Goal: Task Accomplishment & Management: Use online tool/utility

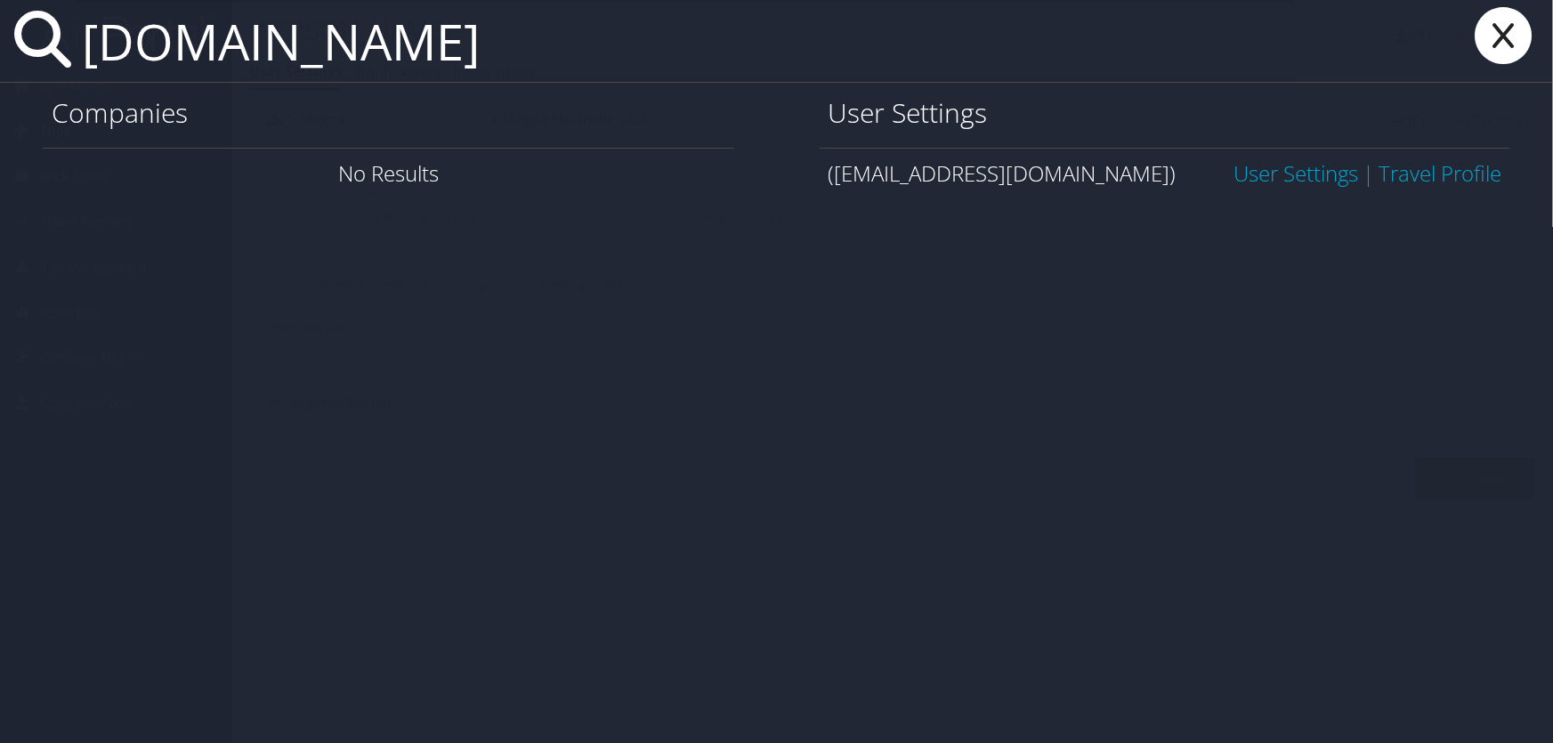
drag, startPoint x: 363, startPoint y: 62, endPoint x: 24, endPoint y: 68, distance: 339.2
click at [24, 68] on div "[DOMAIN_NAME]" at bounding box center [776, 41] width 1553 height 83
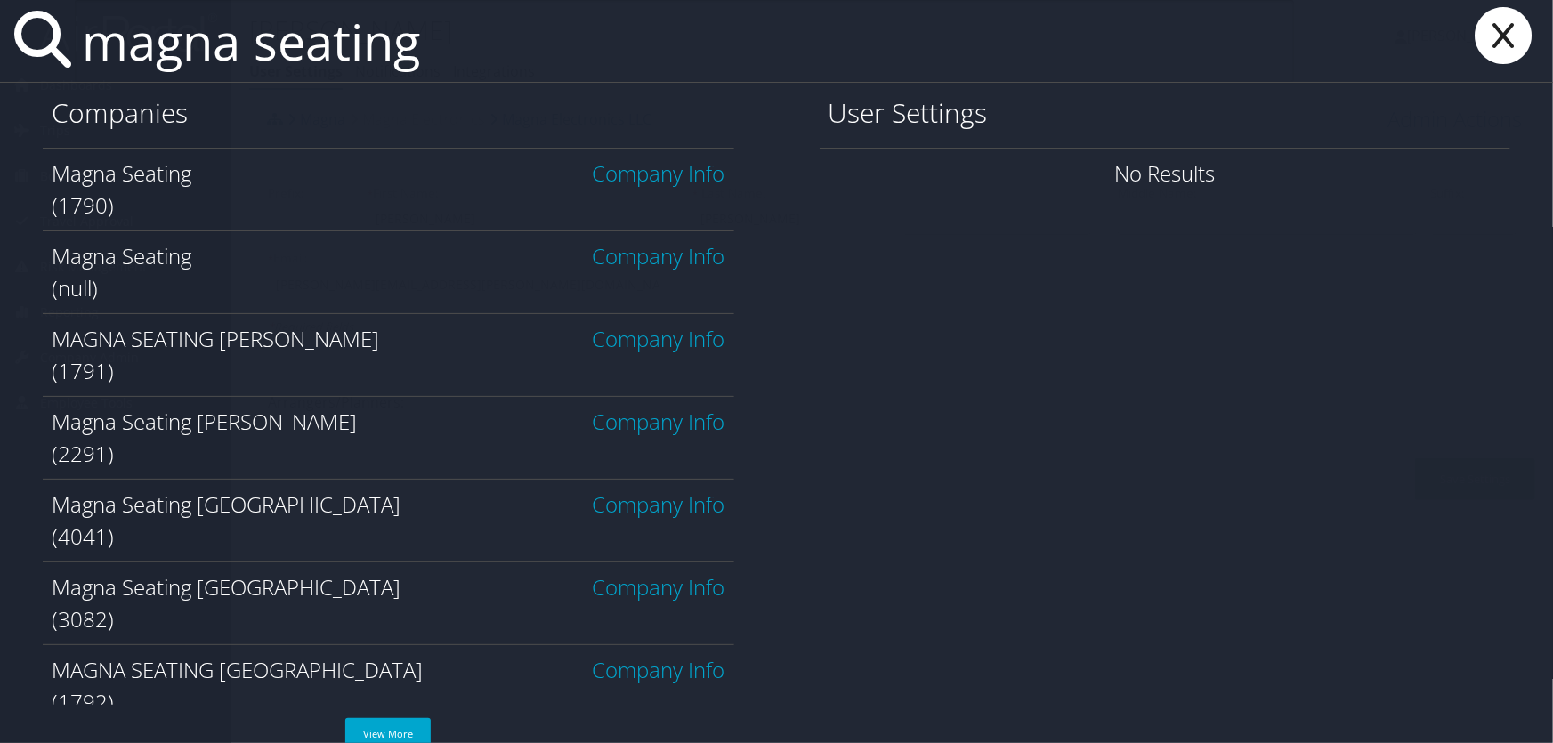
type input "magna seating"
click at [1503, 36] on icon at bounding box center [1503, 35] width 71 height 57
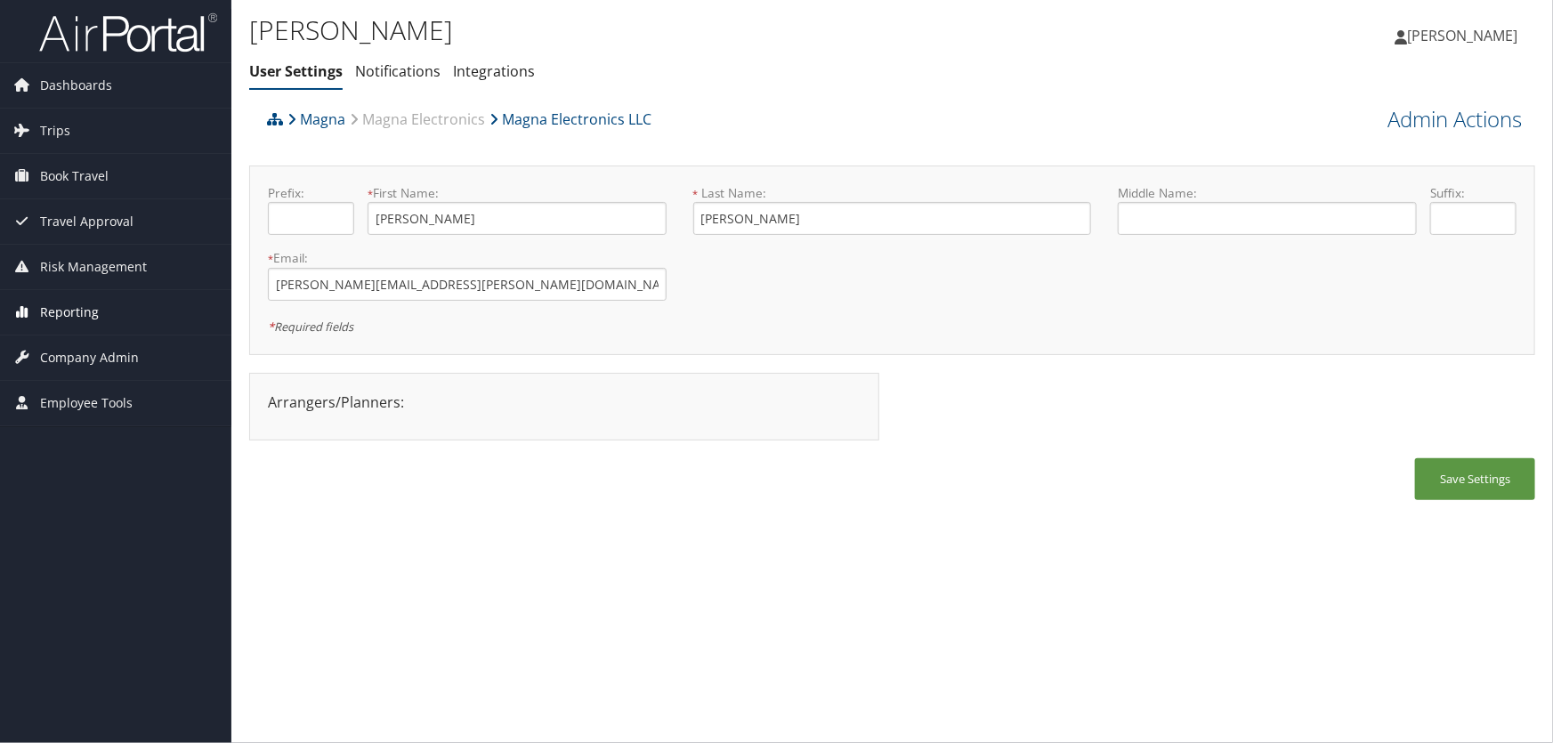
click at [48, 312] on span "Reporting" at bounding box center [69, 312] width 59 height 45
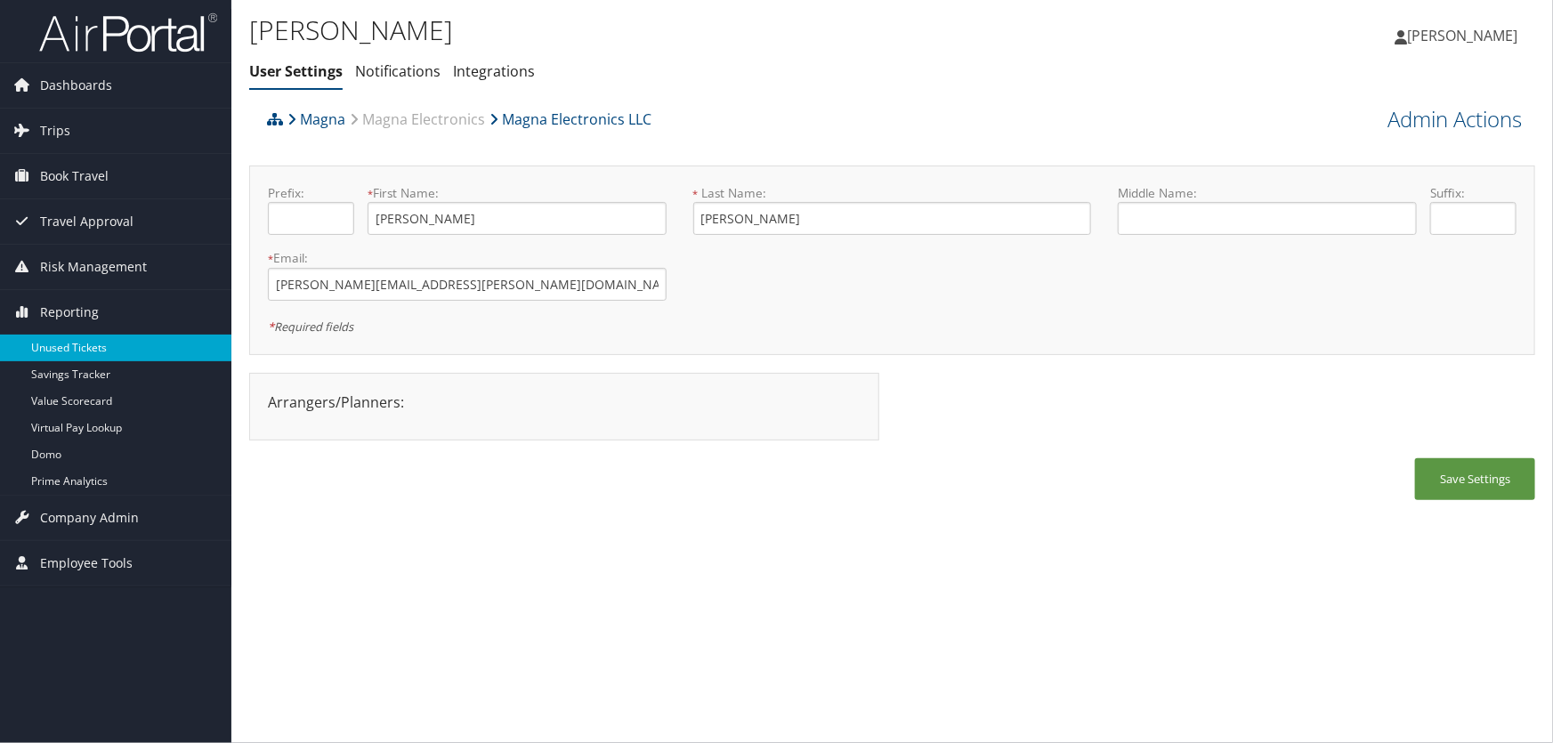
click at [59, 338] on link "Unused Tickets" at bounding box center [115, 348] width 231 height 27
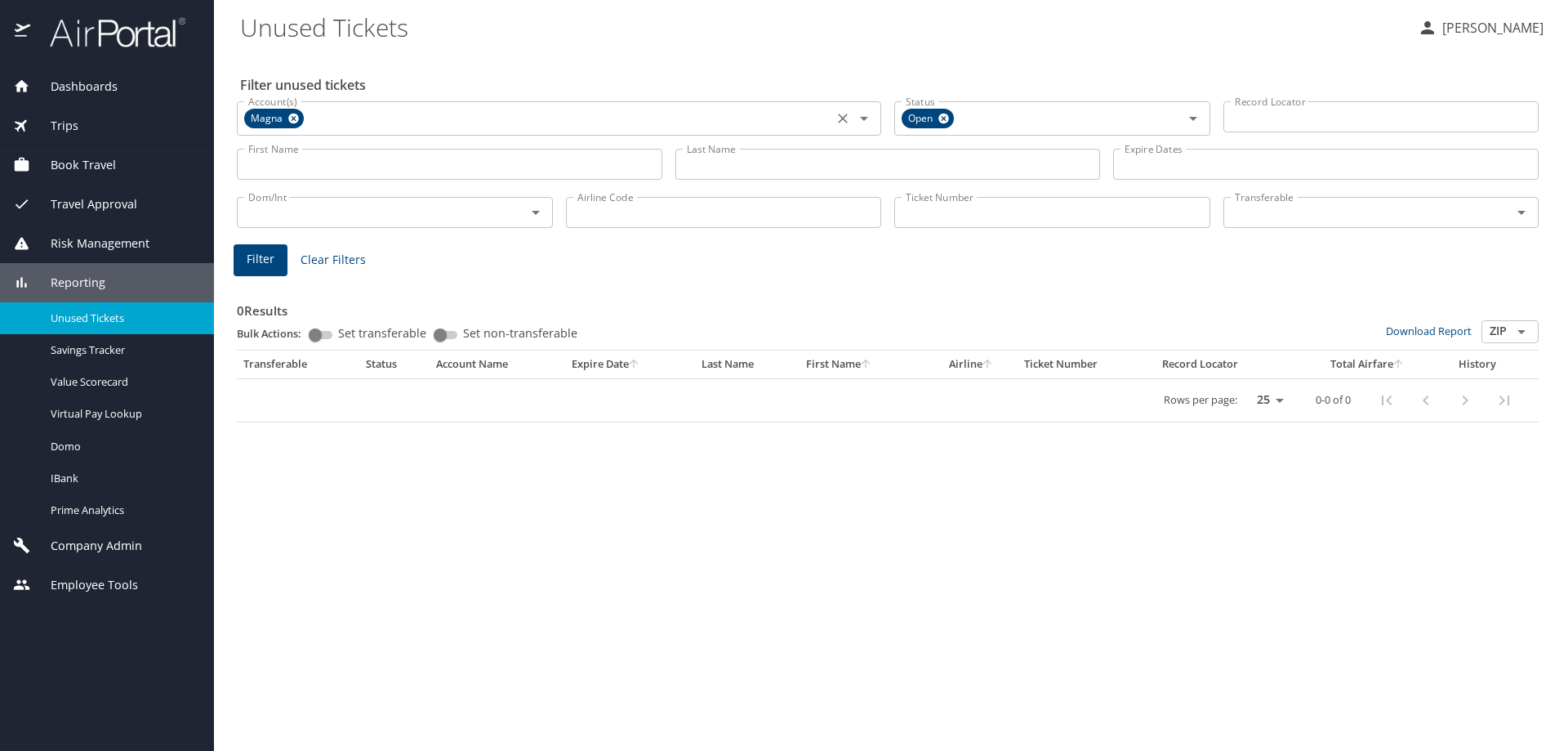
click at [293, 116] on icon at bounding box center [294, 119] width 11 height 11
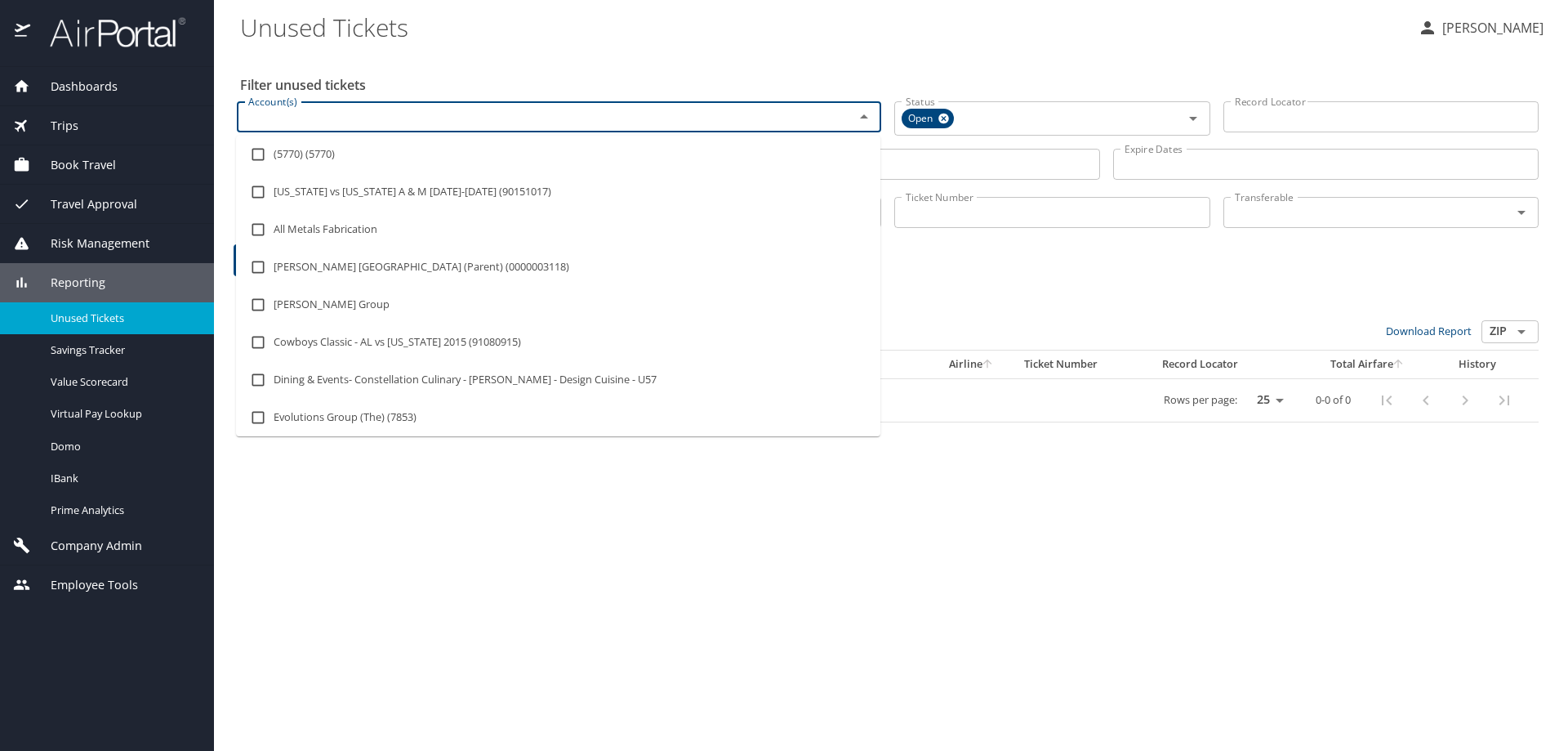
click at [306, 127] on input "Account(s)" at bounding box center [534, 117] width 586 height 21
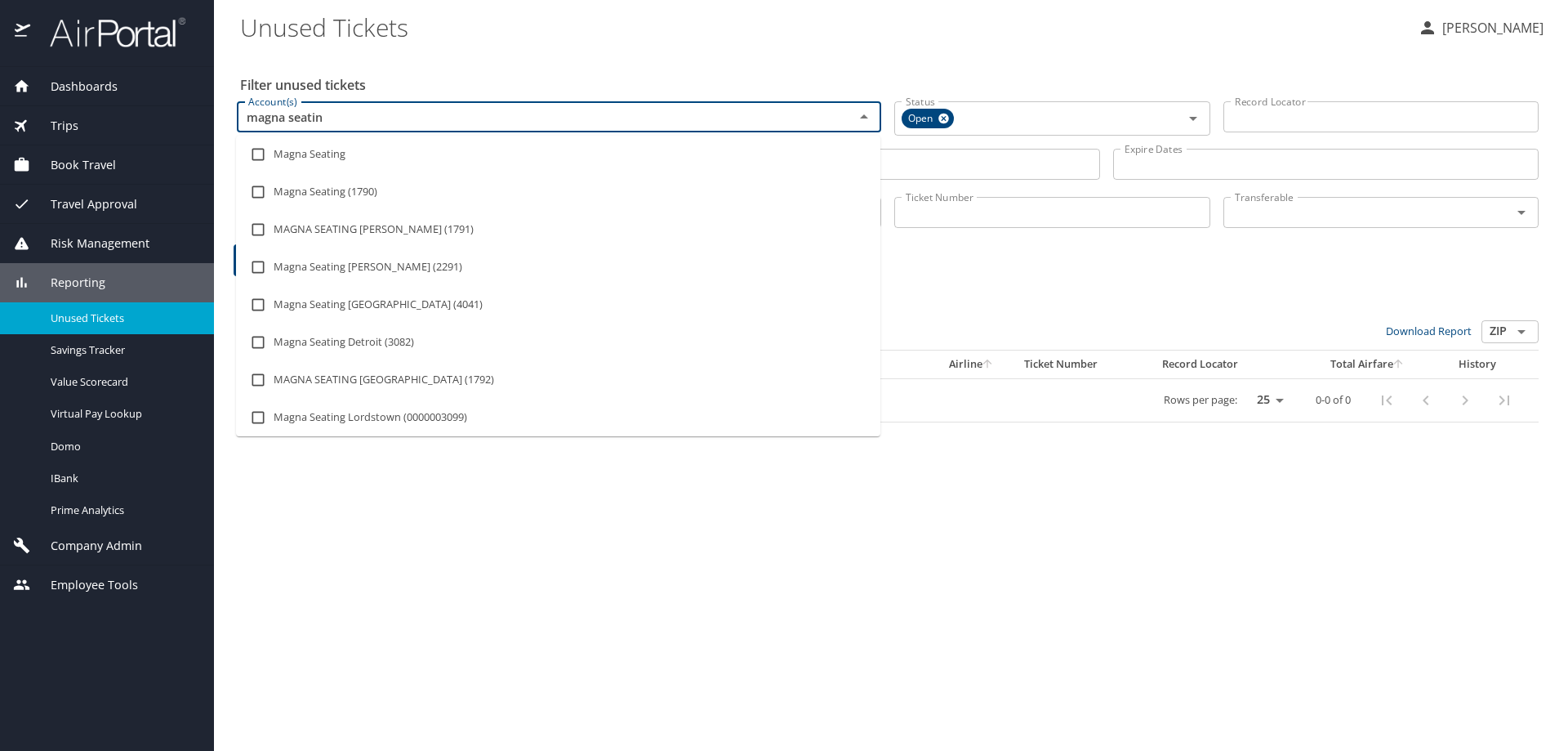
type input "magna seating"
click at [255, 186] on input "checkbox" at bounding box center [258, 192] width 31 height 31
checkbox input "true"
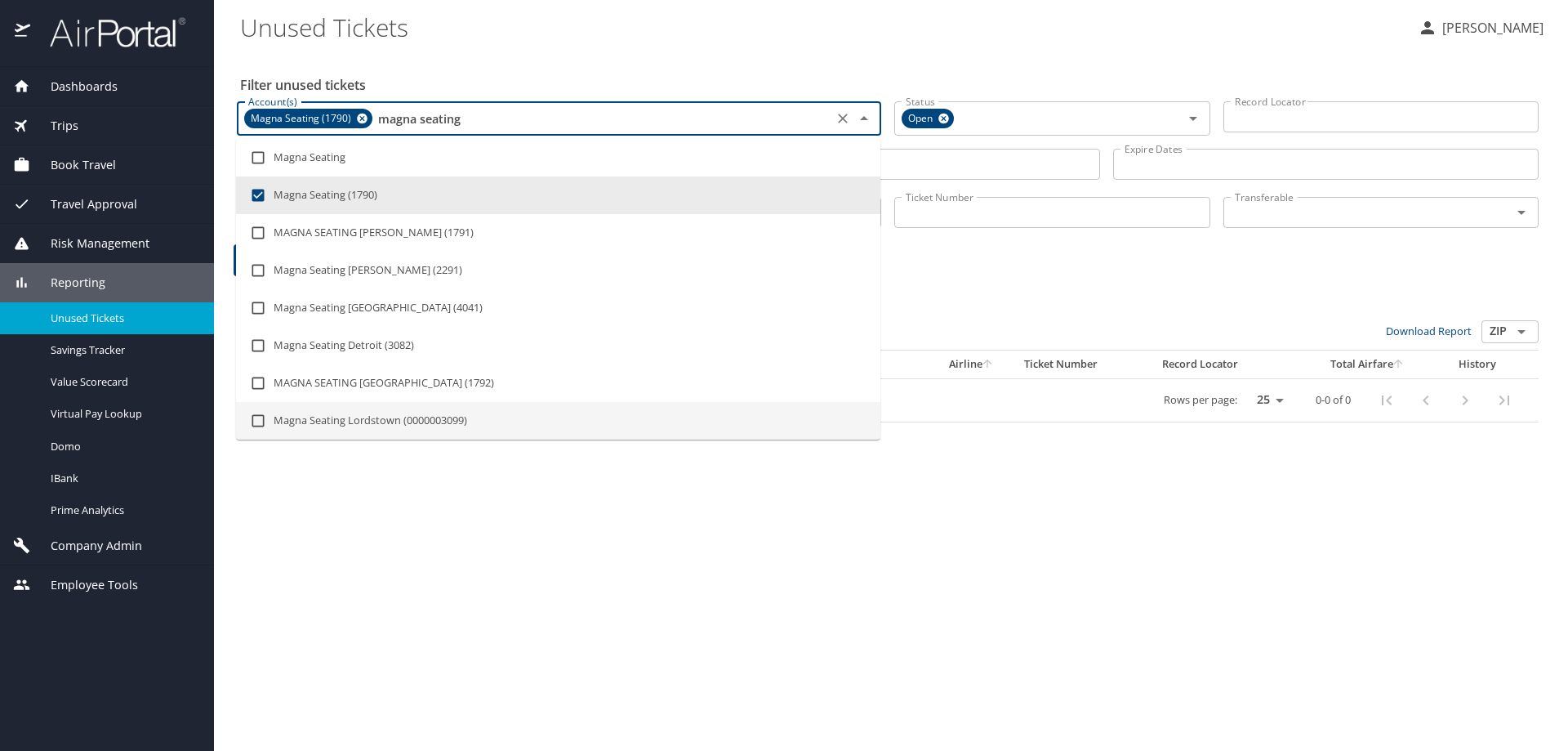
type input "magna seating"
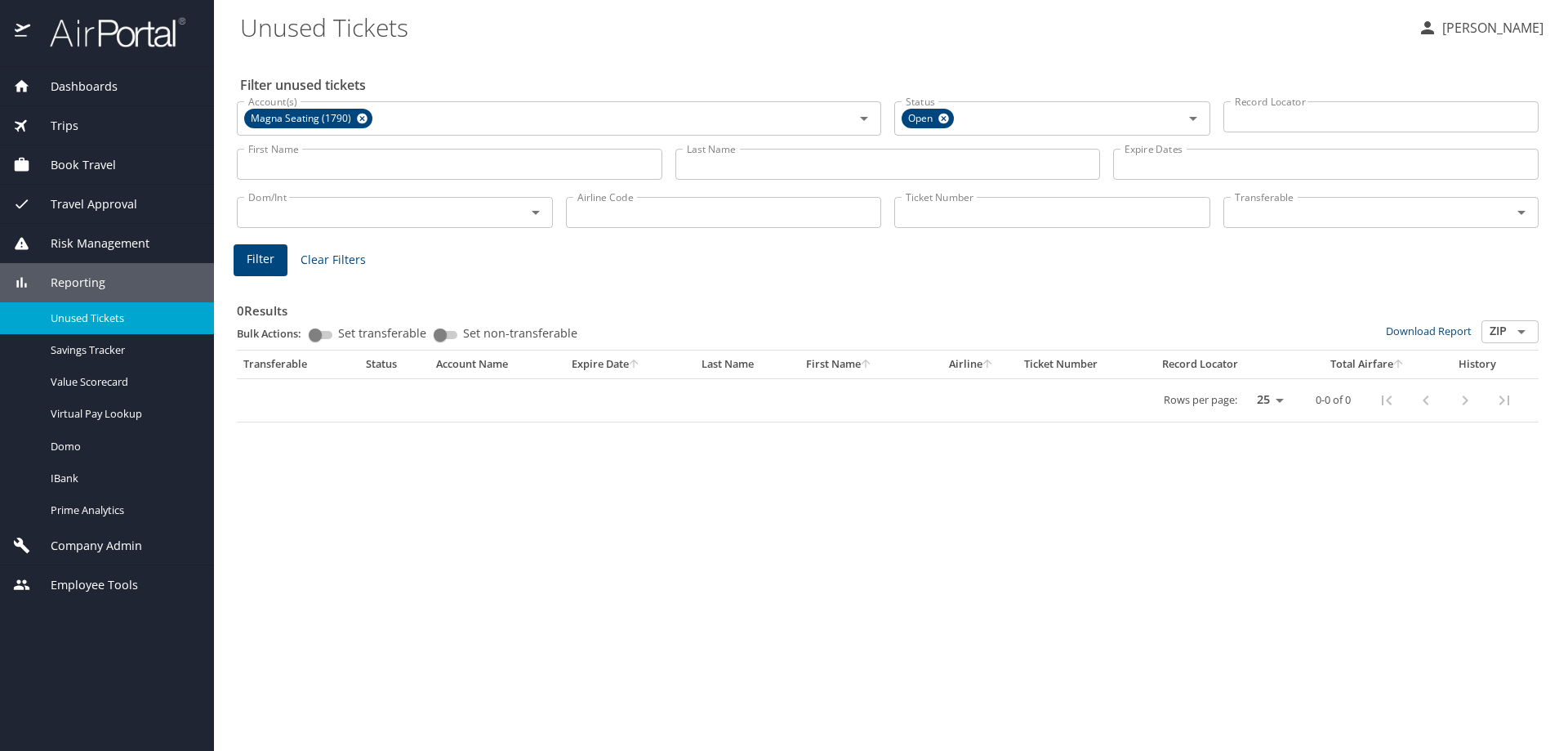
click at [780, 604] on div "Filter unused tickets Account(s) Magna Seating (1790) Account(s) Status Open St…" at bounding box center [891, 401] width 1302 height 699
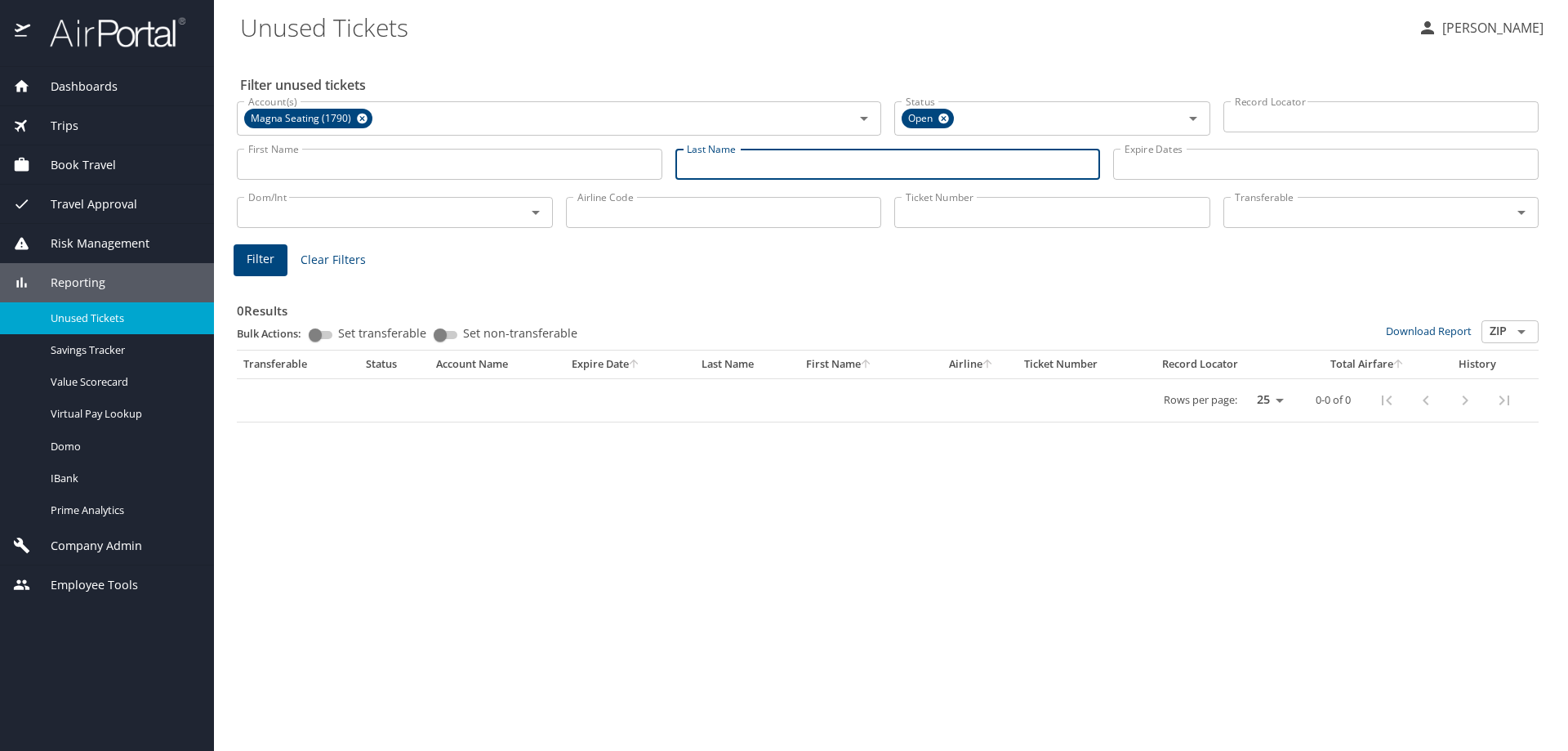
click at [749, 162] on input "Last Name" at bounding box center [888, 164] width 426 height 31
click at [264, 255] on span "Filter" at bounding box center [261, 260] width 28 height 20
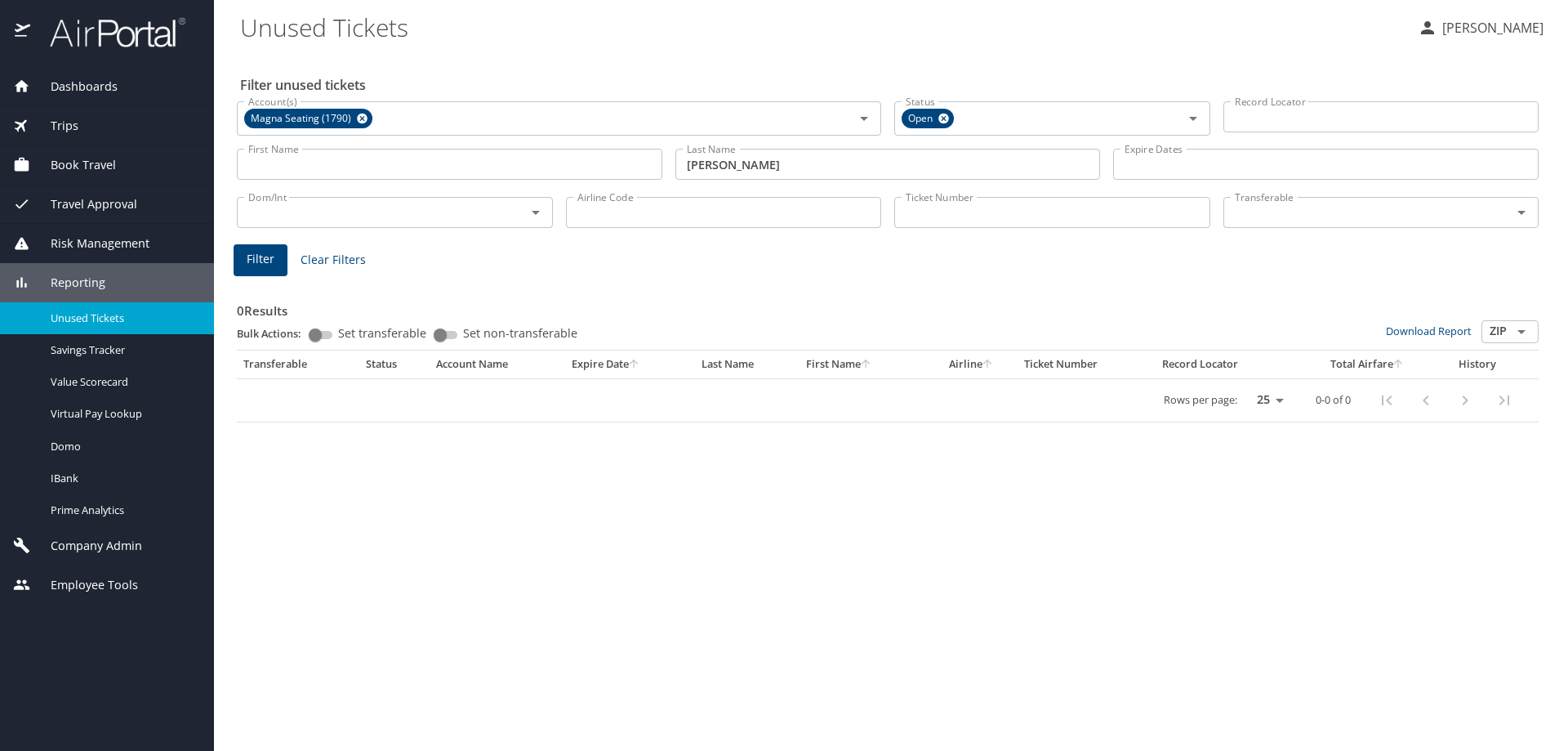
click at [264, 256] on span "Filter" at bounding box center [261, 260] width 28 height 20
click at [731, 168] on input "douglas thorburn" at bounding box center [888, 164] width 426 height 31
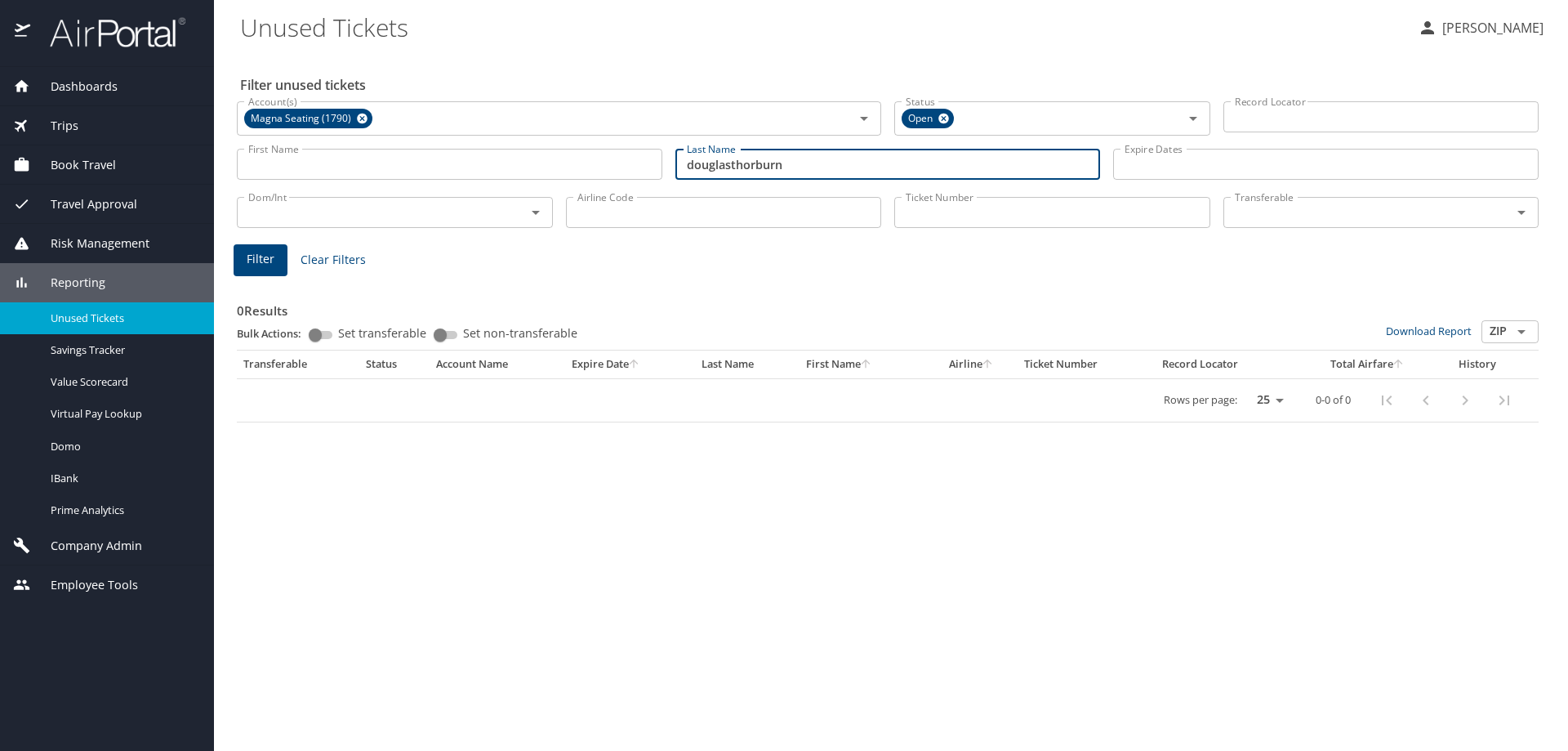
type input "douglasthorburn"
click at [273, 252] on button "Filter" at bounding box center [261, 260] width 54 height 32
drag, startPoint x: 803, startPoint y: 167, endPoint x: 592, endPoint y: 163, distance: 211.0
click at [592, 163] on div "First Name First Name Last Name douglasthorburn Last Name Expire Dates Expire D…" at bounding box center [887, 164] width 1315 height 58
click at [255, 258] on span "Filter" at bounding box center [261, 260] width 28 height 20
